Goal: Complete application form

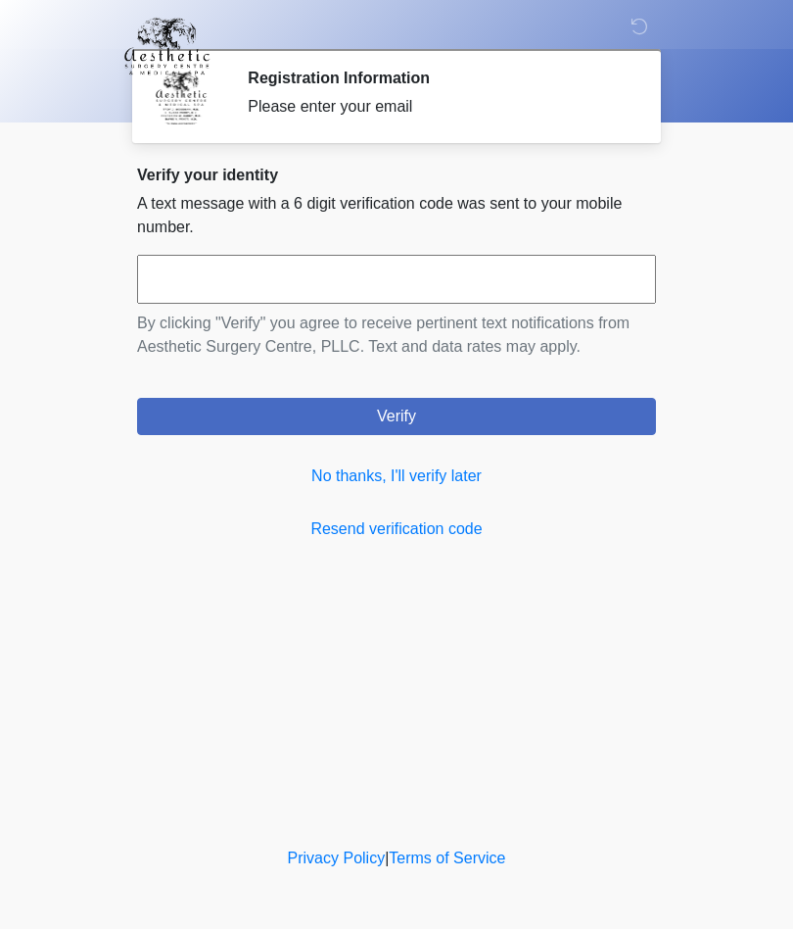
click at [471, 476] on link "No thanks, I'll verify later" at bounding box center [396, 476] width 519 height 24
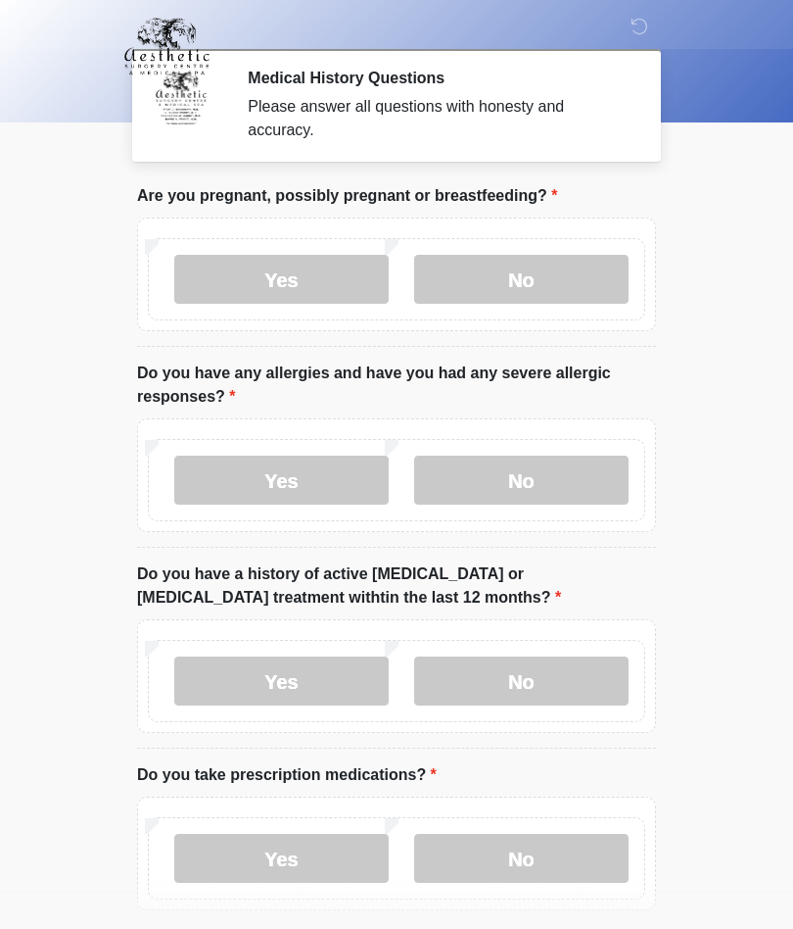
click at [526, 277] on label "No" at bounding box center [521, 279] width 215 height 49
click at [302, 480] on label "Yes" at bounding box center [281, 479] width 215 height 49
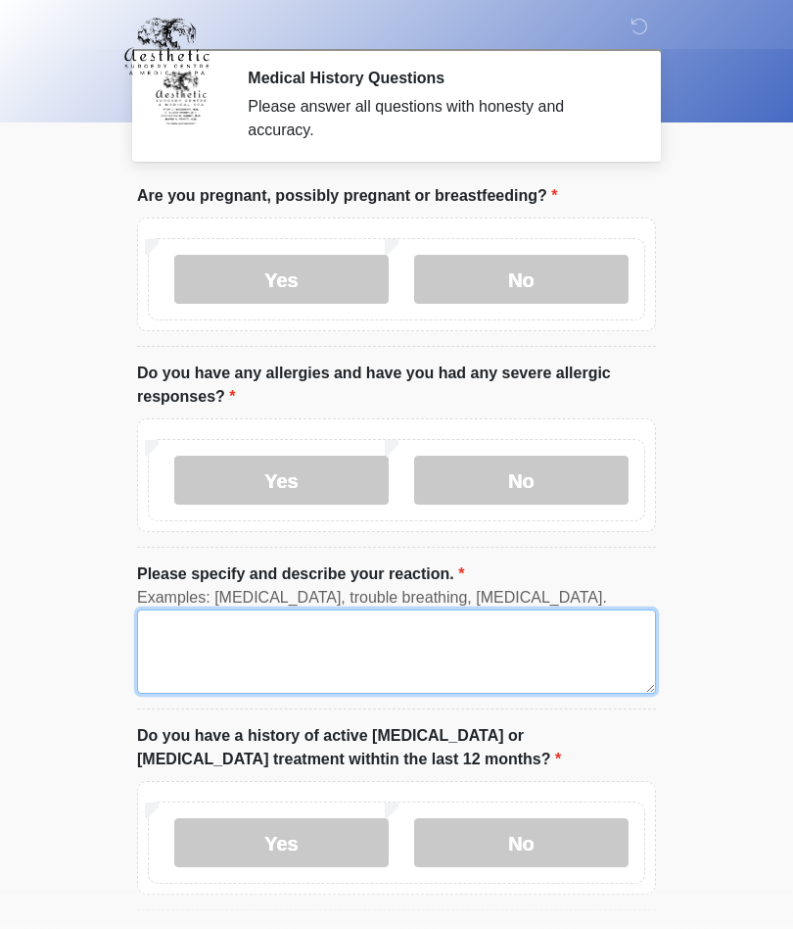
click at [228, 634] on textarea "Please specify and describe your reaction." at bounding box center [396, 651] width 519 height 84
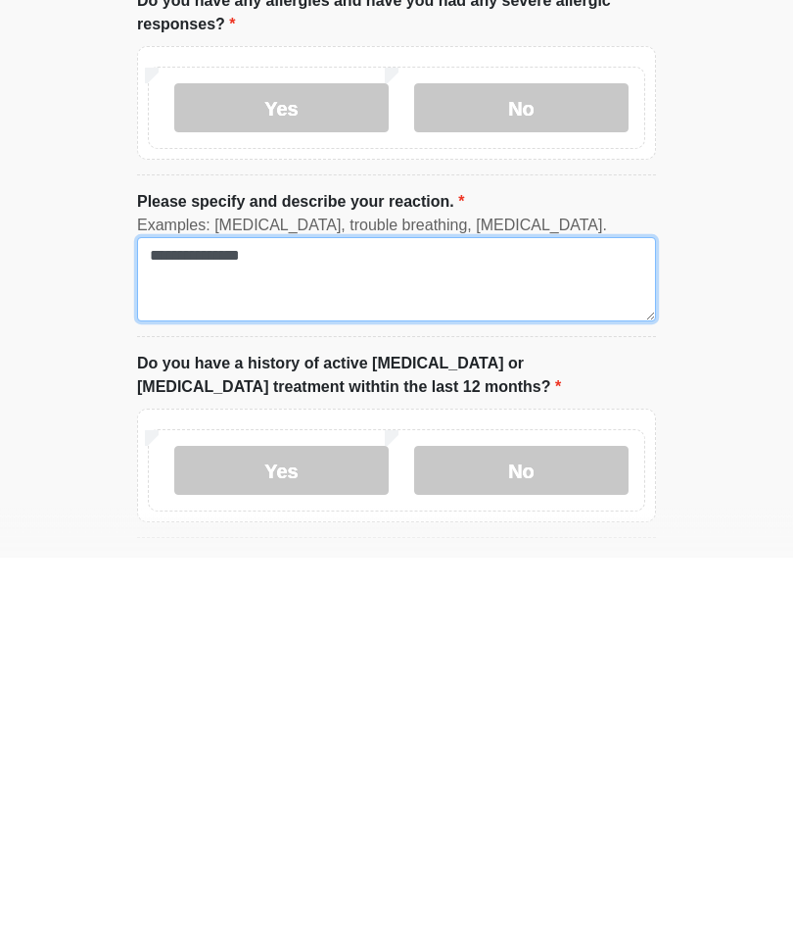
type textarea "**********"
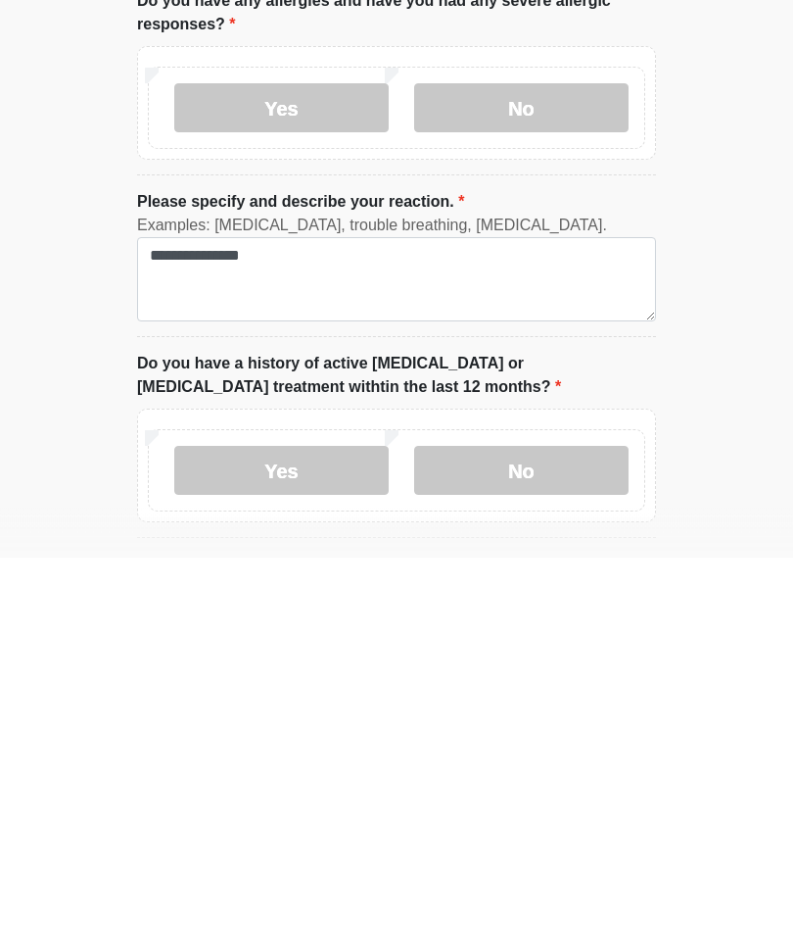
click at [533, 818] on label "No" at bounding box center [521, 842] width 215 height 49
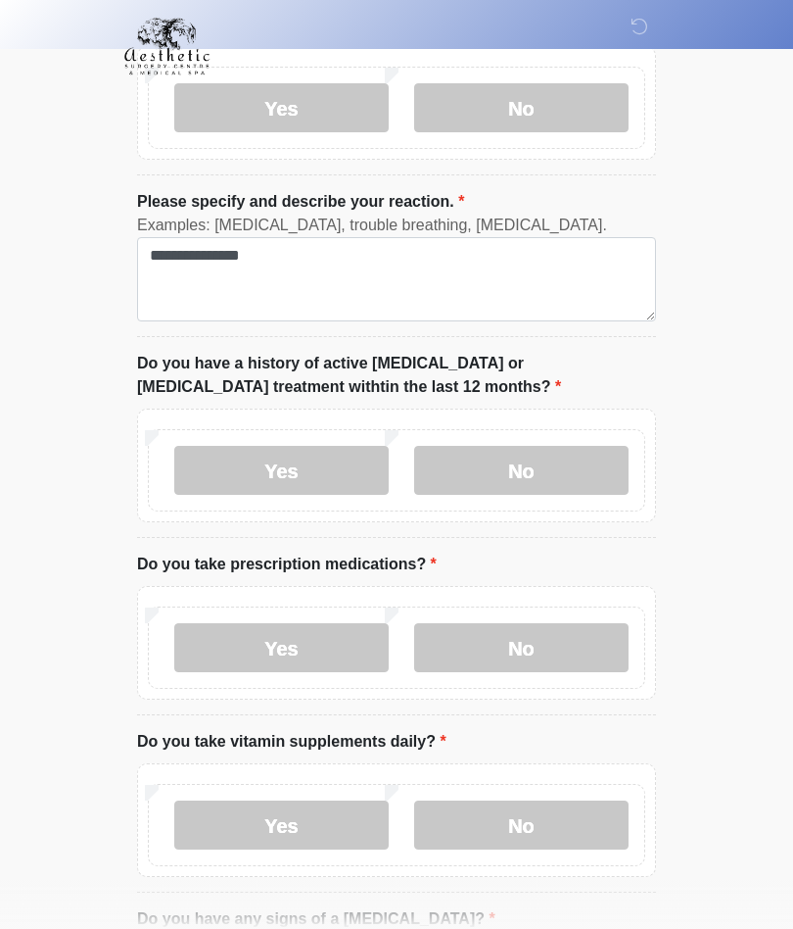
click at [259, 647] on label "Yes" at bounding box center [281, 647] width 215 height 49
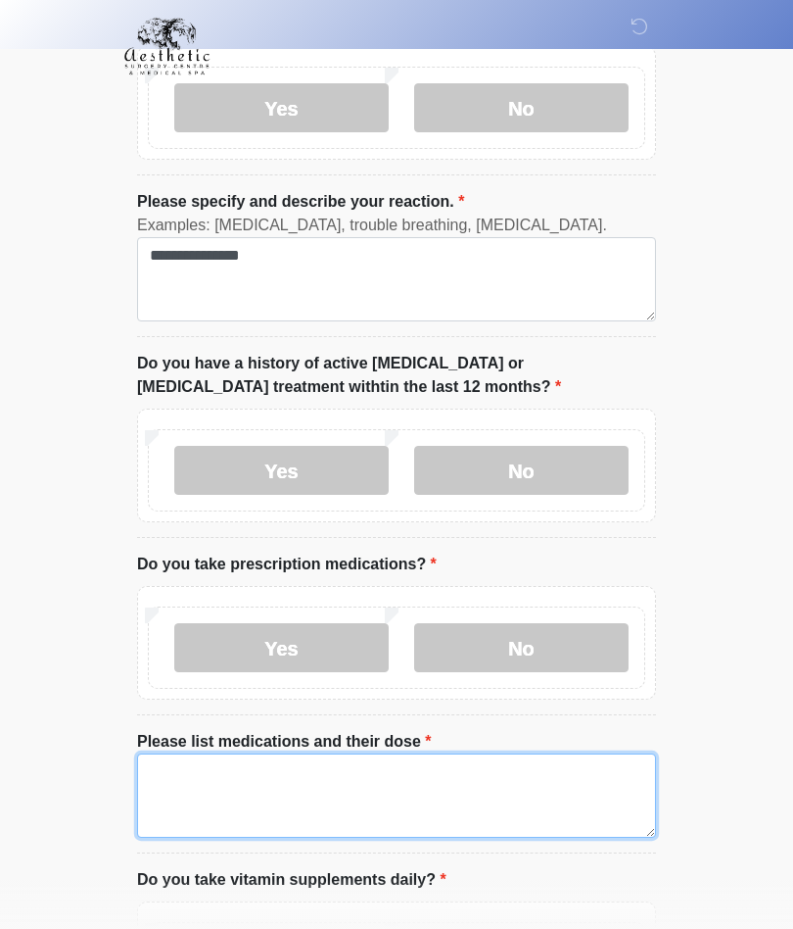
click at [216, 769] on textarea "Please list medications and their dose" at bounding box center [396, 795] width 519 height 84
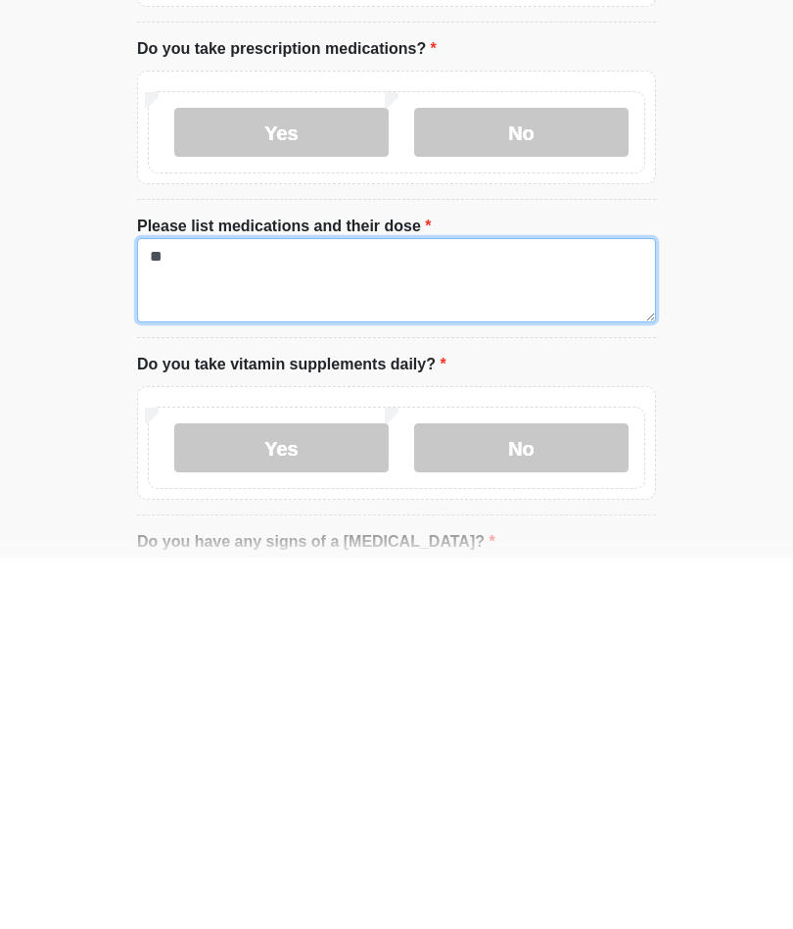
type textarea "*"
type textarea "**********"
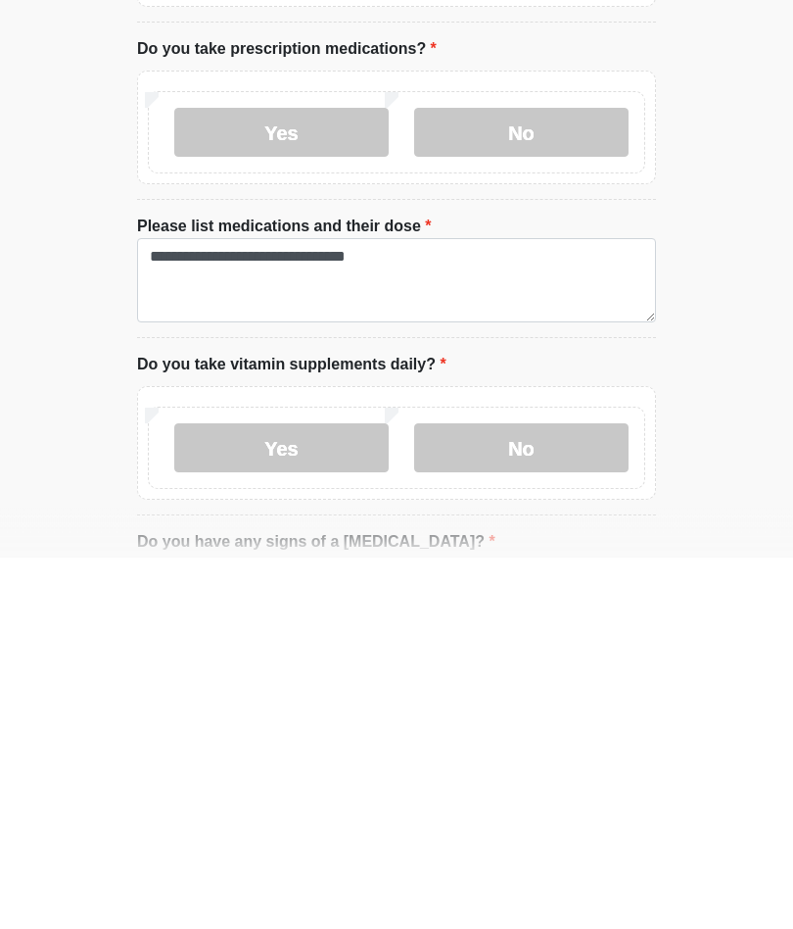
click at [289, 795] on label "Yes" at bounding box center [281, 819] width 215 height 49
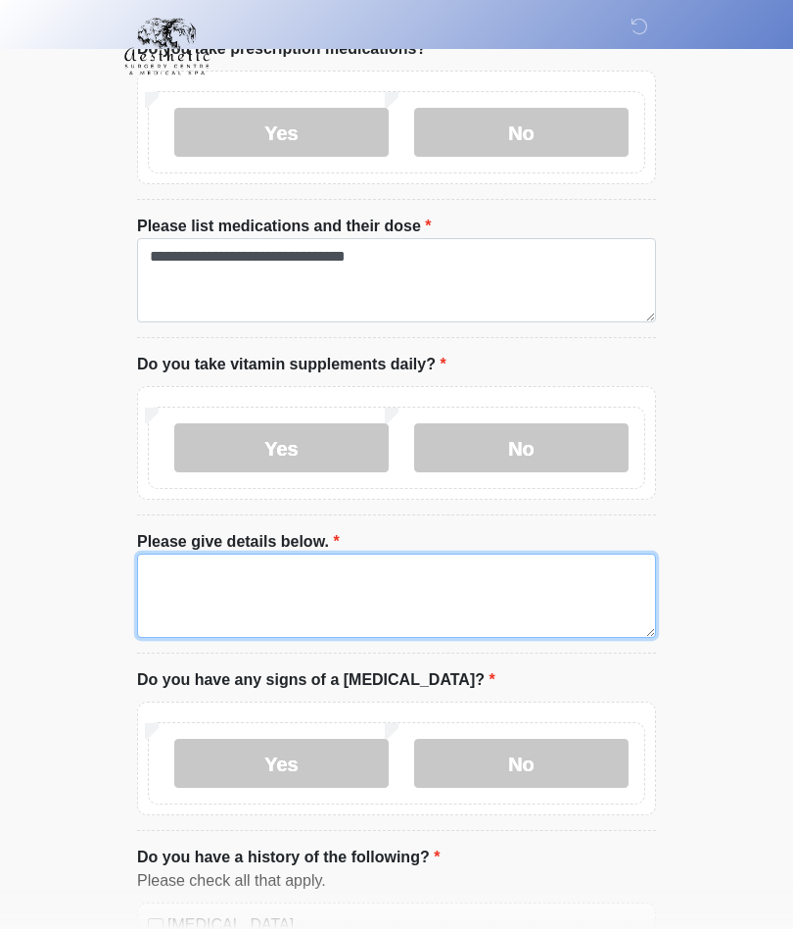
click at [216, 583] on textarea "Please give details below." at bounding box center [396, 595] width 519 height 84
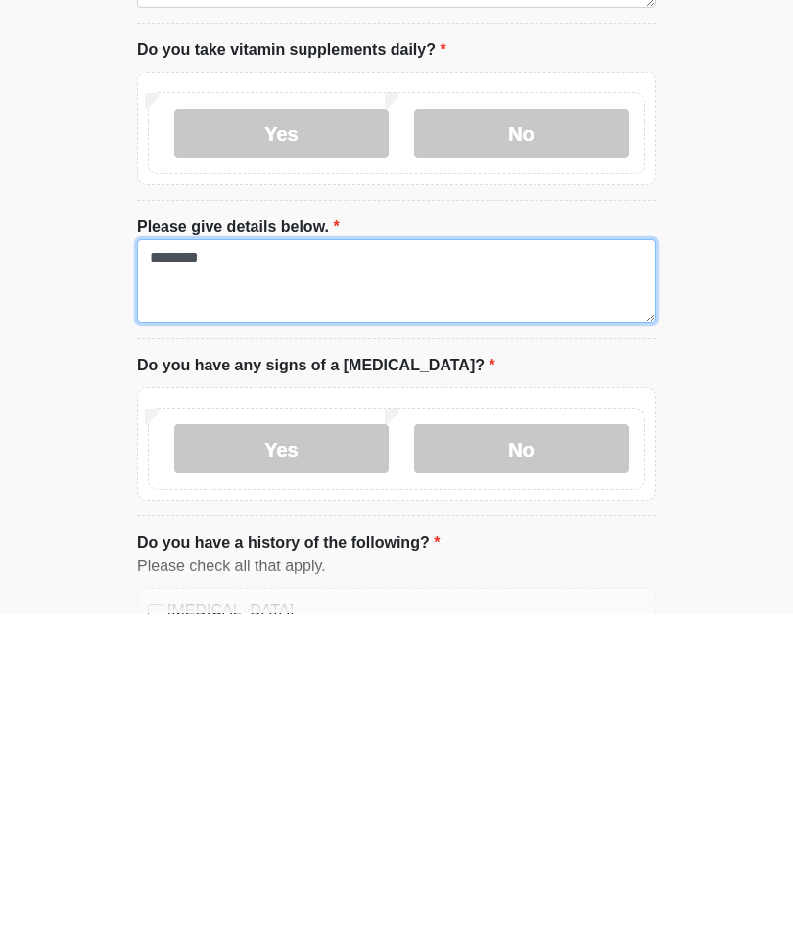
type textarea "*******"
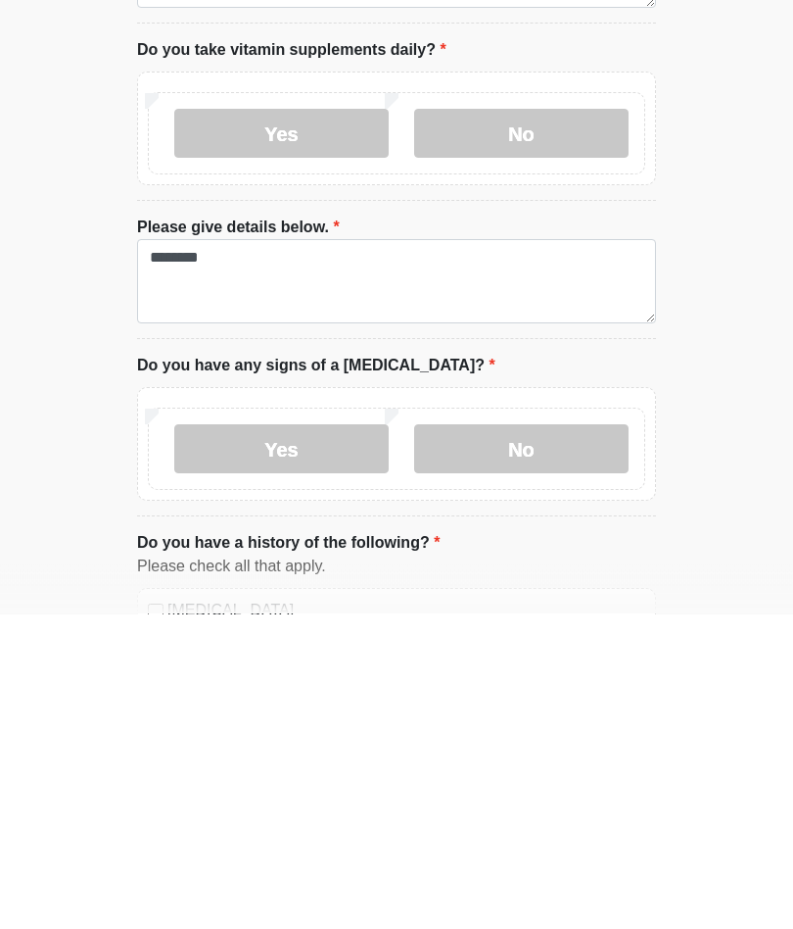
click at [546, 740] on label "No" at bounding box center [521, 764] width 215 height 49
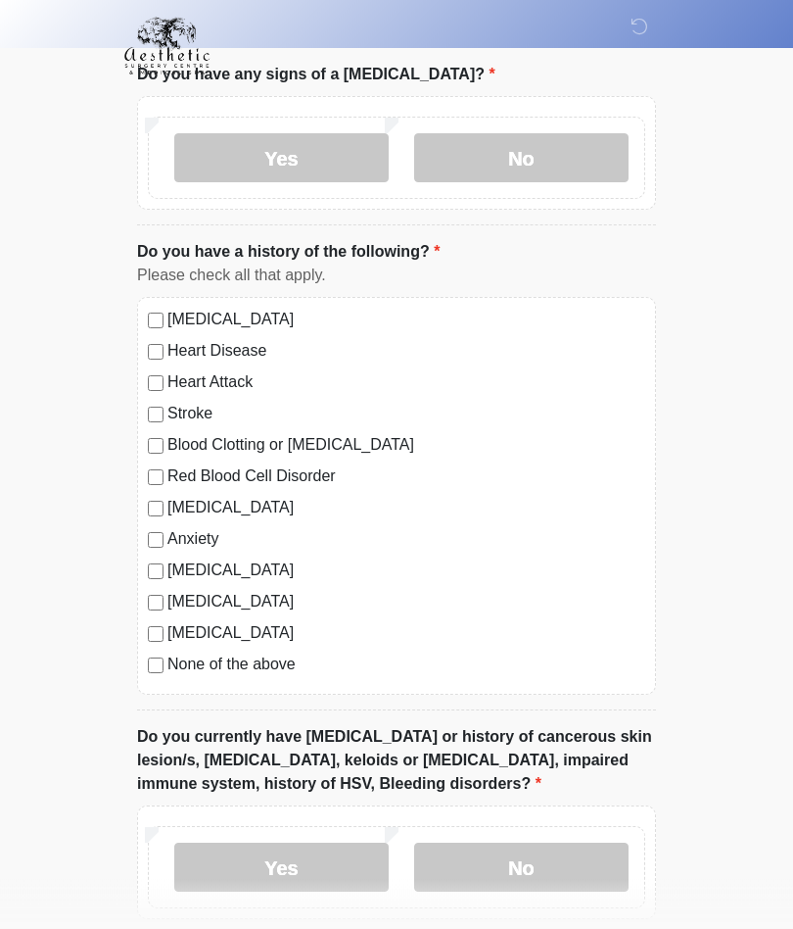
scroll to position [1496, 0]
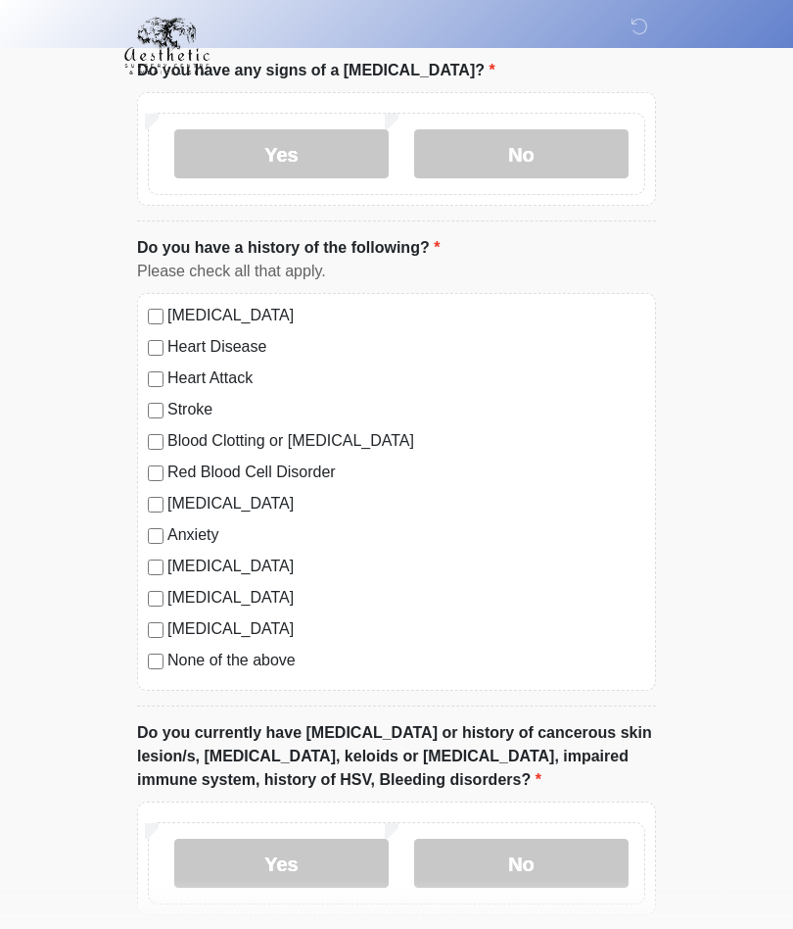
click at [520, 867] on label "No" at bounding box center [521, 863] width 215 height 49
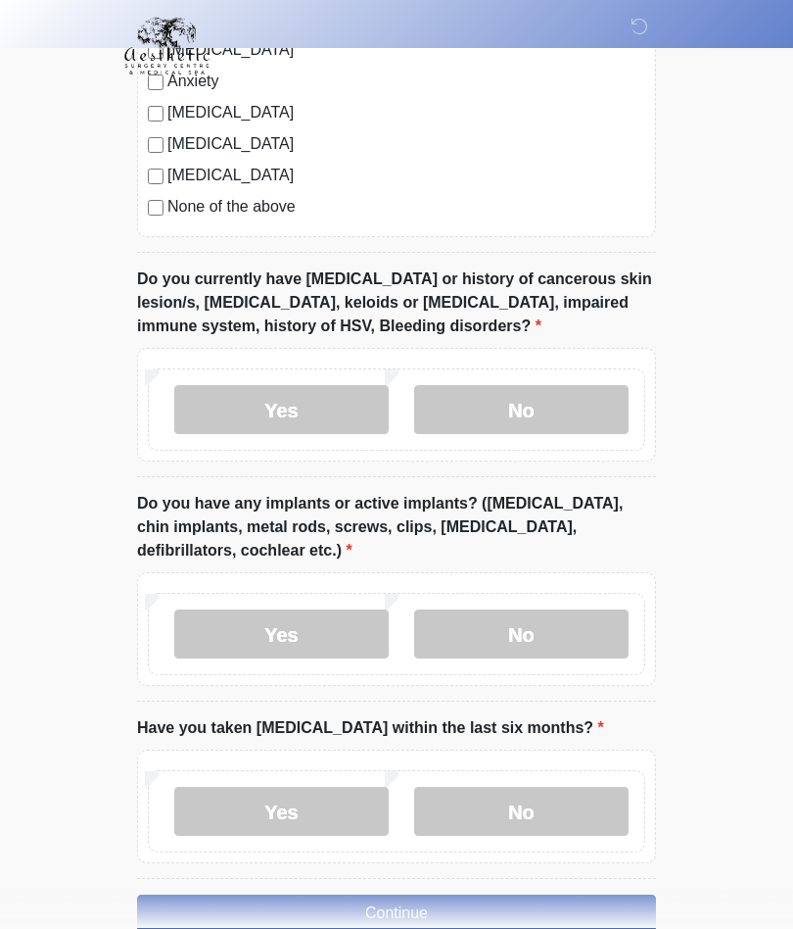
scroll to position [1968, 0]
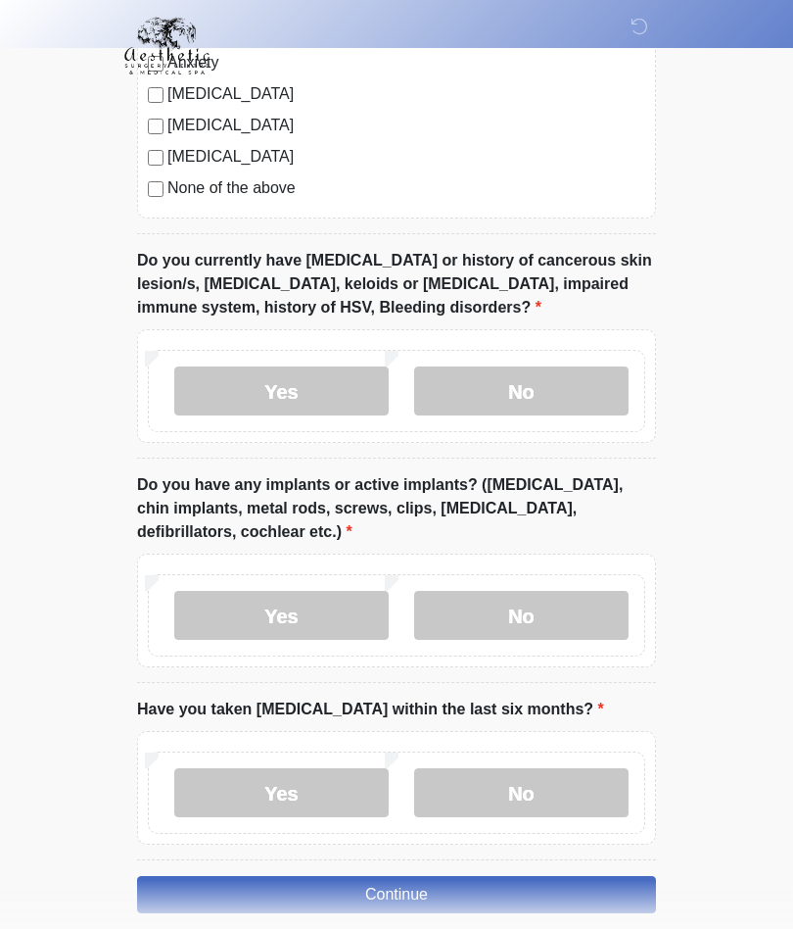
click at [531, 614] on label "No" at bounding box center [521, 616] width 215 height 49
click at [530, 788] on label "No" at bounding box center [521, 793] width 215 height 49
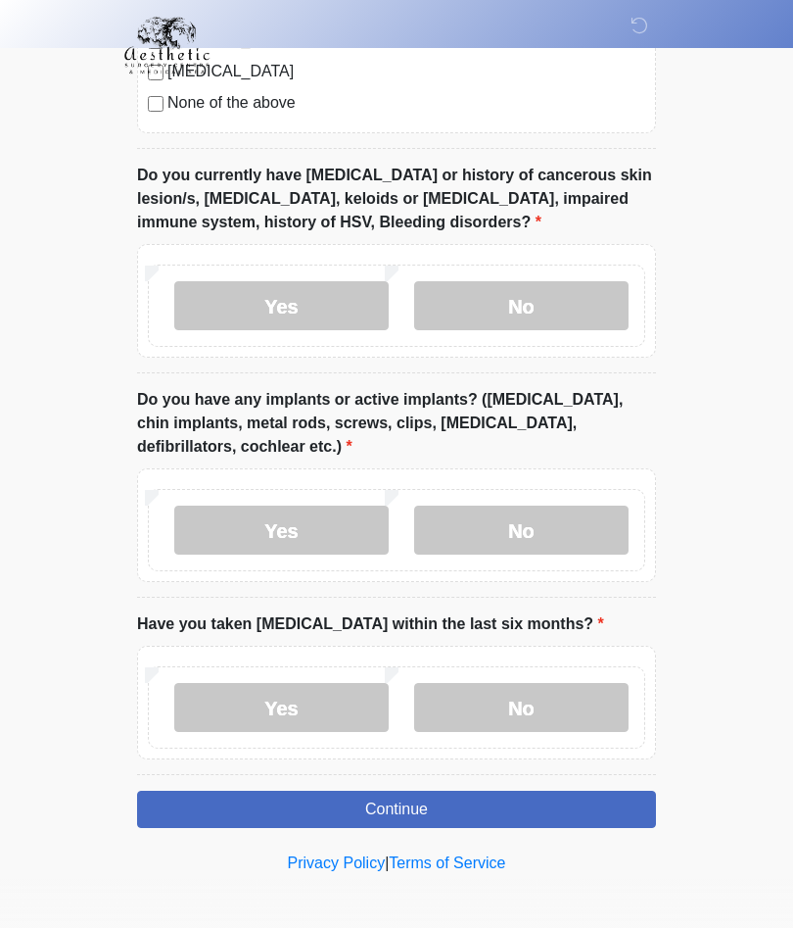
click at [405, 803] on button "Continue" at bounding box center [396, 809] width 519 height 37
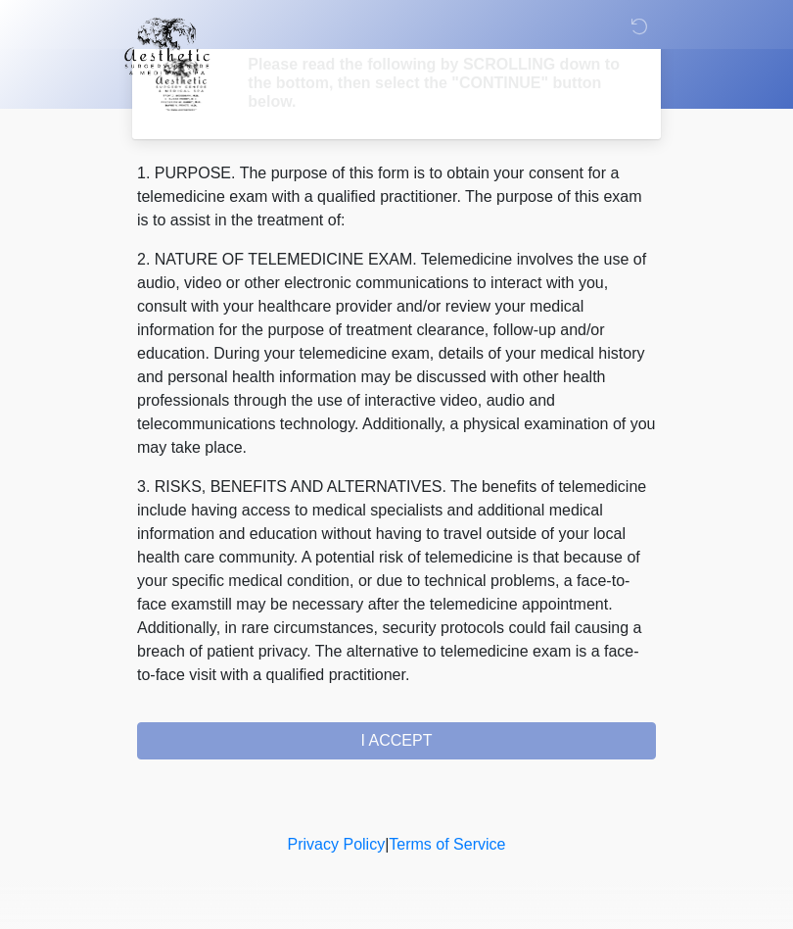
scroll to position [0, 0]
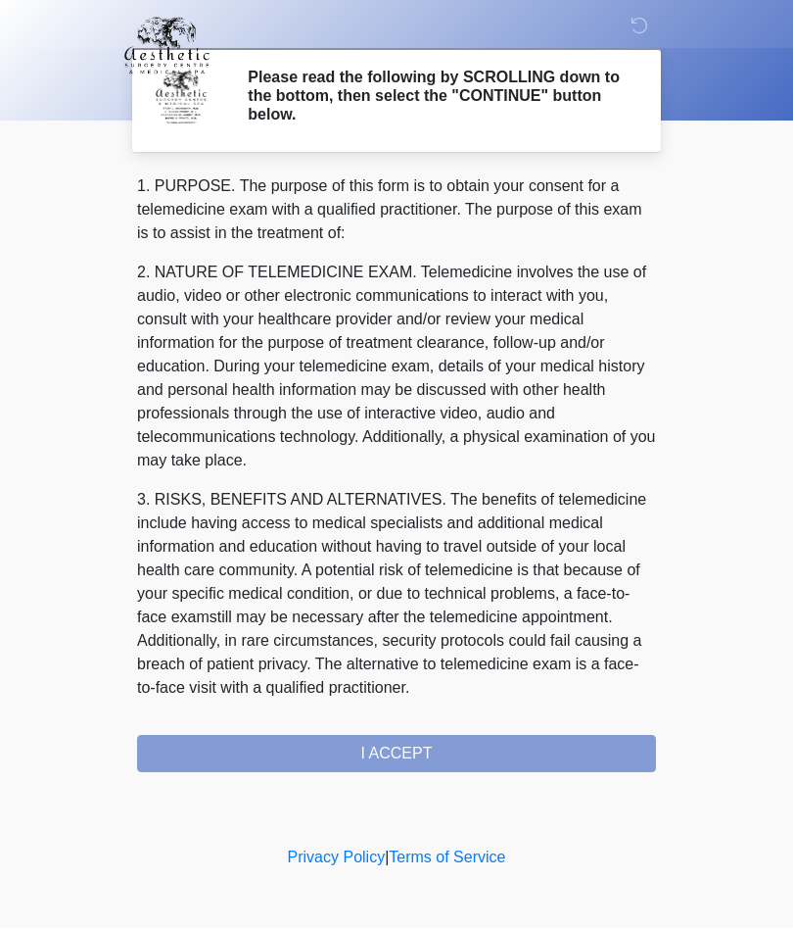
click at [355, 763] on div "1. PURPOSE. The purpose of this form is to obtain your consent for a telemedici…" at bounding box center [396, 474] width 519 height 598
click at [396, 755] on div "1. PURPOSE. The purpose of this form is to obtain your consent for a telemedici…" at bounding box center [396, 474] width 519 height 598
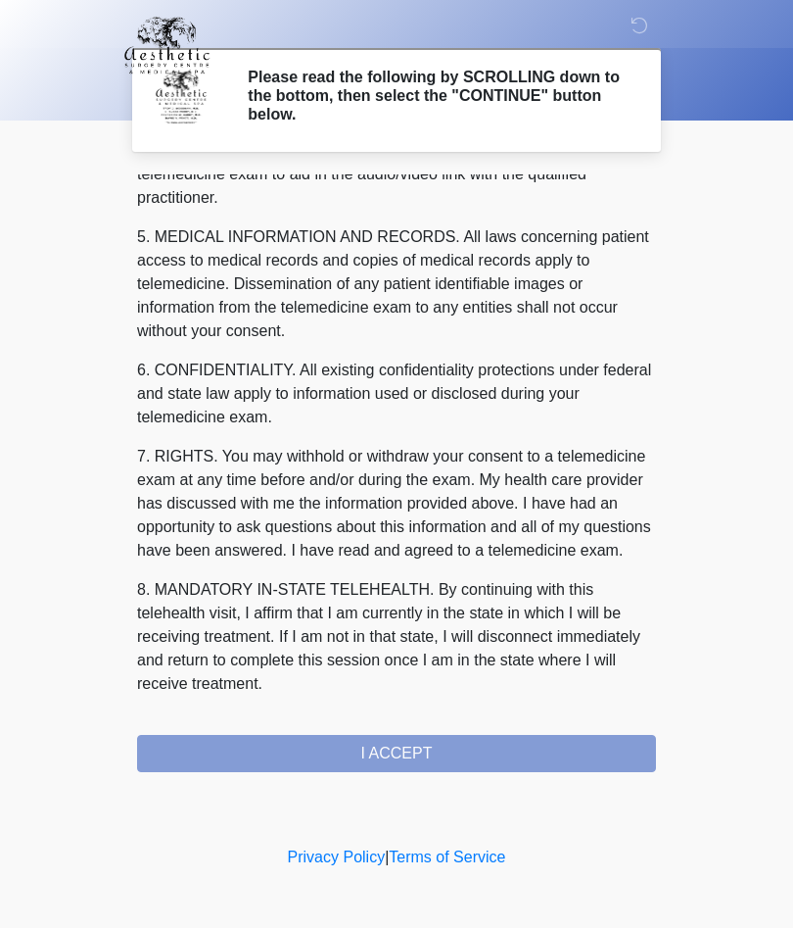
scroll to position [623, 0]
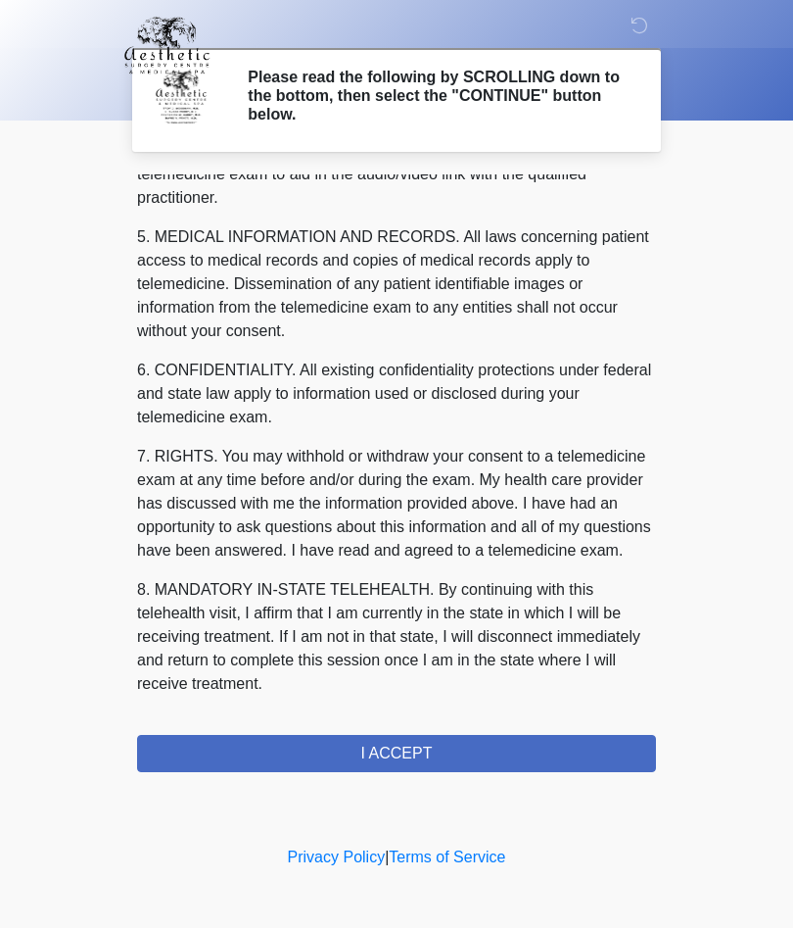
click at [395, 758] on button "I ACCEPT" at bounding box center [396, 754] width 519 height 37
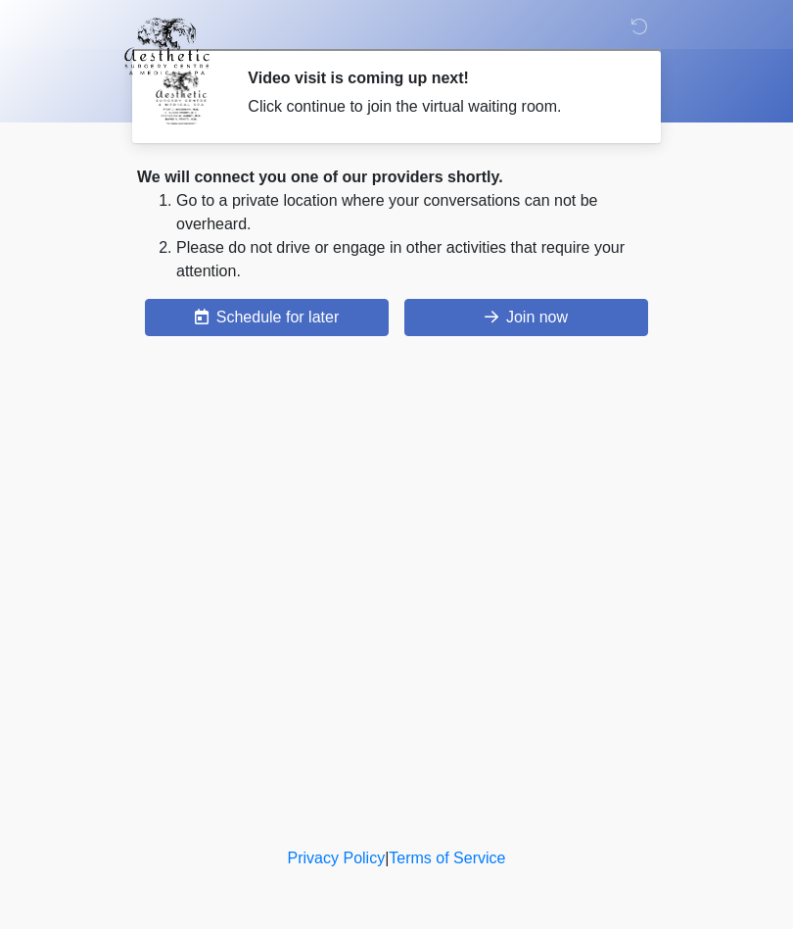
click at [514, 323] on button "Join now" at bounding box center [527, 317] width 244 height 37
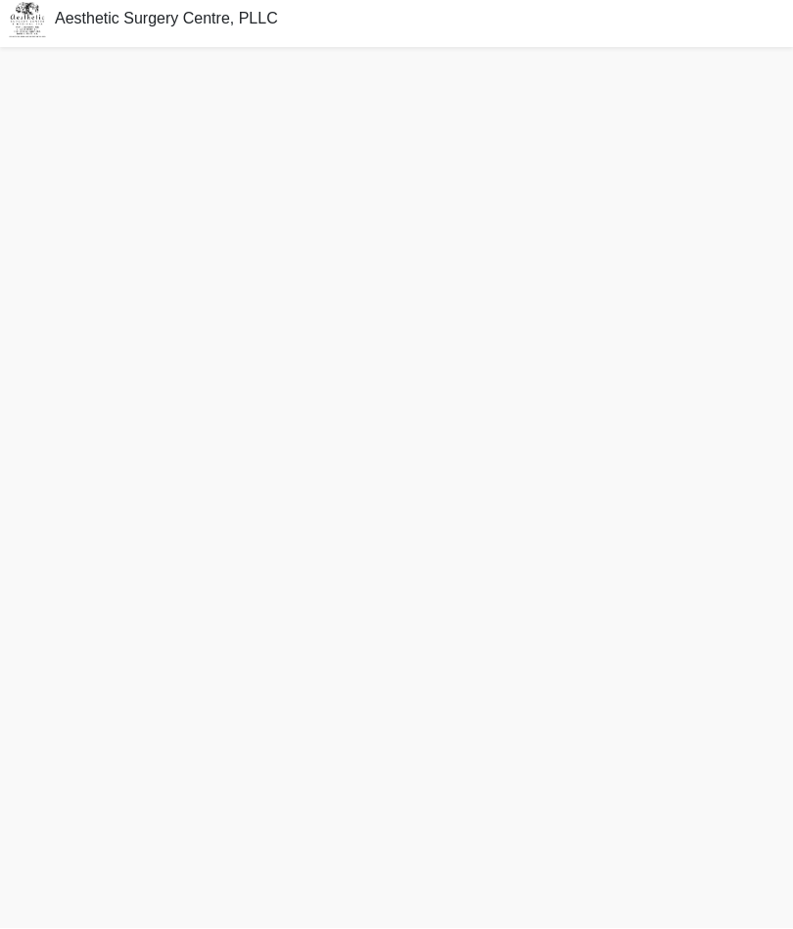
scroll to position [91, 0]
